Goal: Task Accomplishment & Management: Use online tool/utility

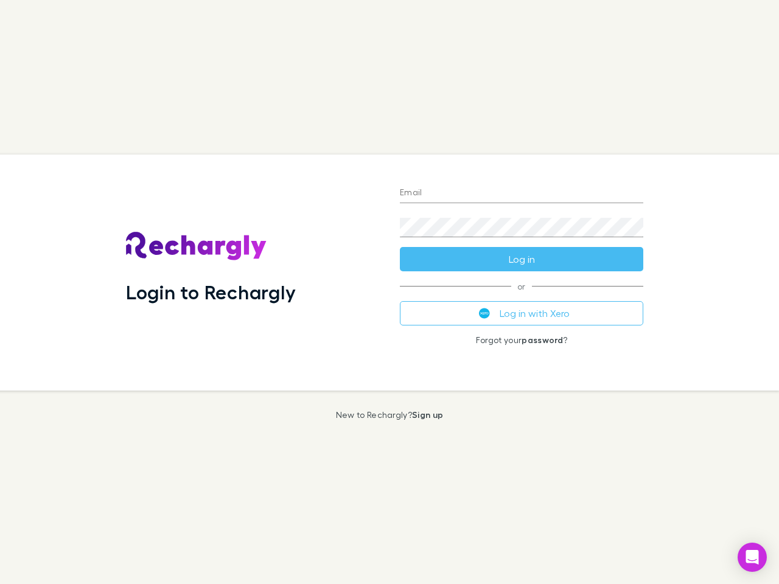
click at [390, 292] on div "Login to Rechargly" at bounding box center [253, 273] width 274 height 236
click at [522, 194] on input "Email" at bounding box center [521, 193] width 243 height 19
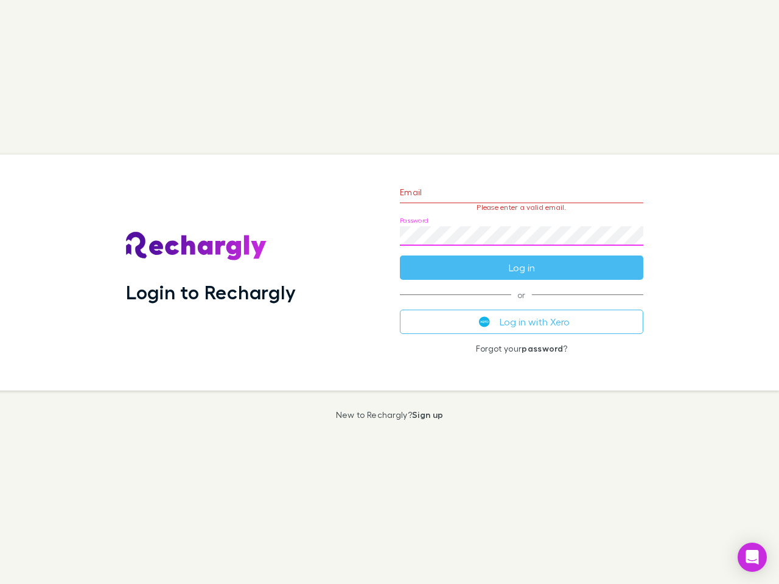
click at [522, 259] on form "Email Please enter a valid email. Password Log in" at bounding box center [521, 227] width 243 height 106
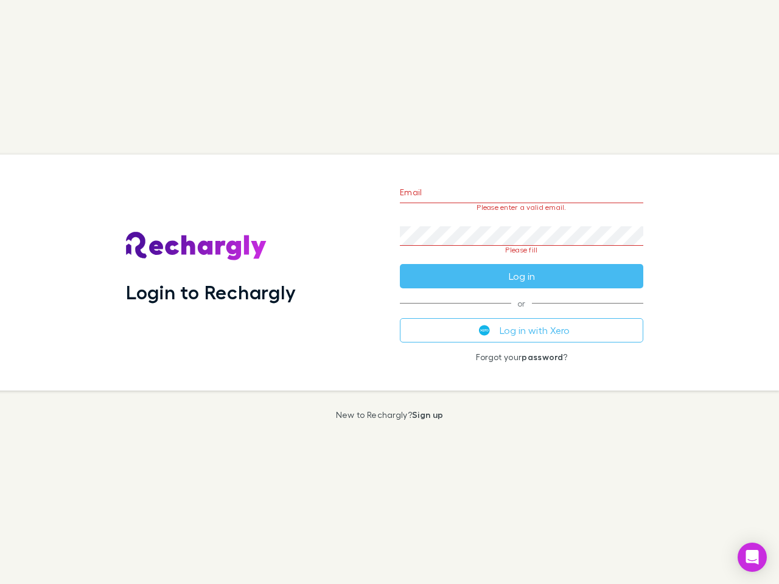
click at [522, 313] on div "Email Please enter a valid email. Password Please fill Log in or Log in with Xe…" at bounding box center [521, 273] width 263 height 236
click at [752, 558] on icon "Open Intercom Messenger" at bounding box center [752, 557] width 13 height 15
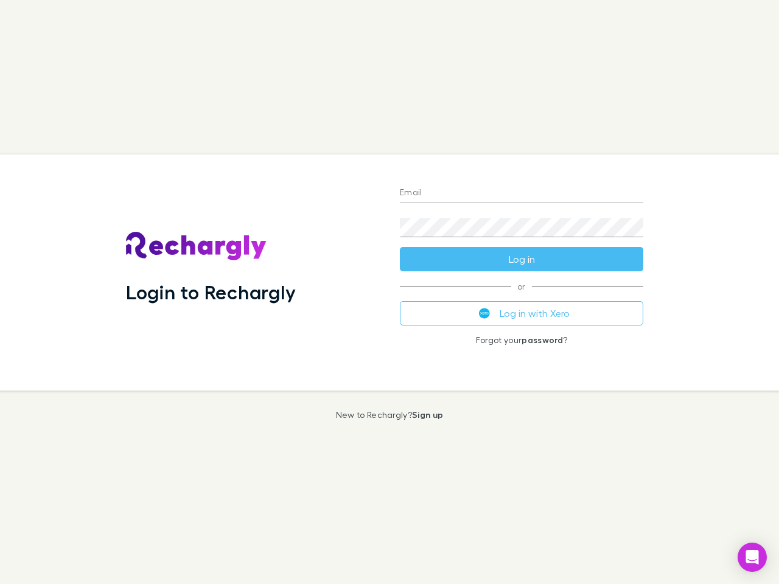
click at [390, 292] on div "Login to Rechargly" at bounding box center [253, 273] width 274 height 236
click at [522, 194] on input "Email" at bounding box center [521, 193] width 243 height 19
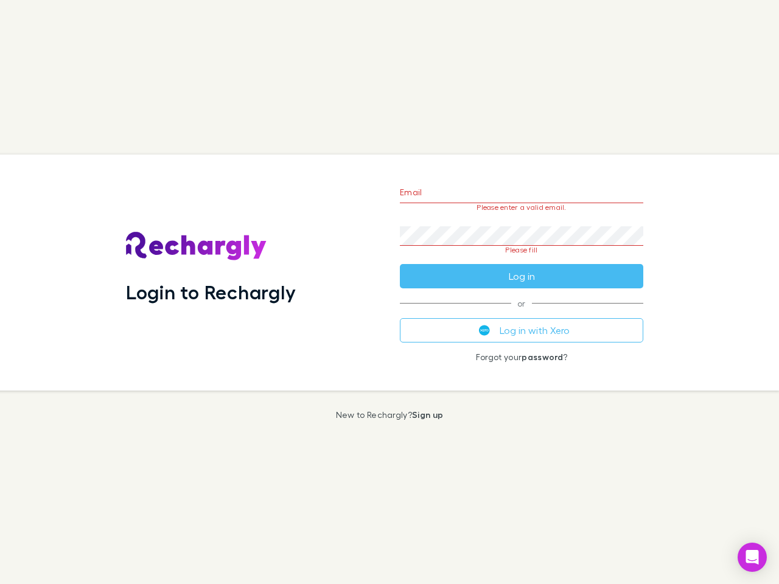
click at [522, 259] on form "Email Please enter a valid email. Password Please fill Log in" at bounding box center [521, 231] width 243 height 114
click at [522, 313] on div "Email Please enter a valid email. Password Please fill Log in or Log in with Xe…" at bounding box center [521, 273] width 263 height 236
click at [752, 558] on icon "Open Intercom Messenger" at bounding box center [752, 557] width 13 height 15
